Goal: Navigation & Orientation: Go to known website

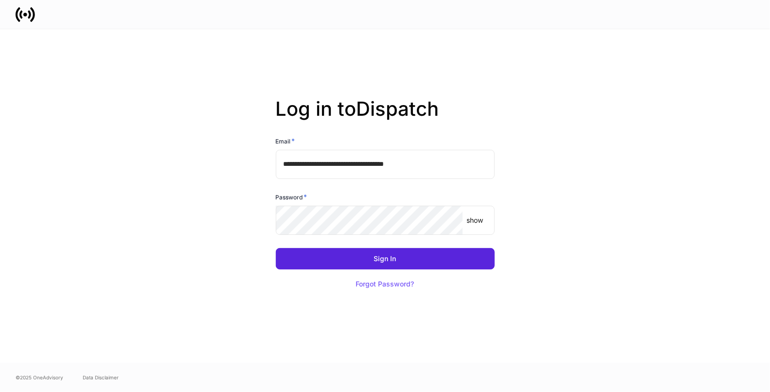
click at [464, 162] on input "**********" at bounding box center [385, 164] width 219 height 29
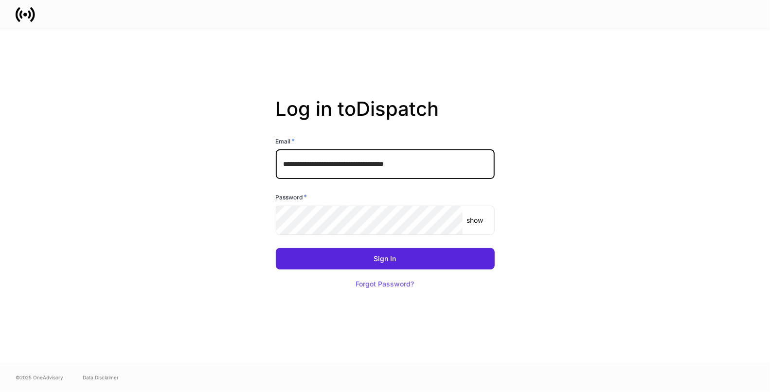
type input "**********"
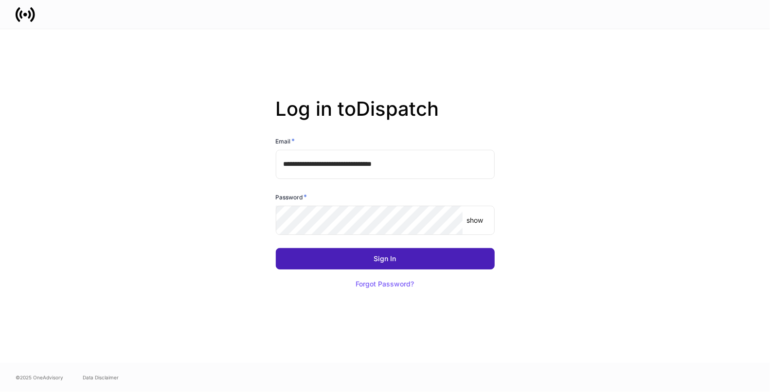
click at [382, 257] on div "Sign In" at bounding box center [385, 258] width 22 height 7
